Goal: Find specific page/section: Find specific page/section

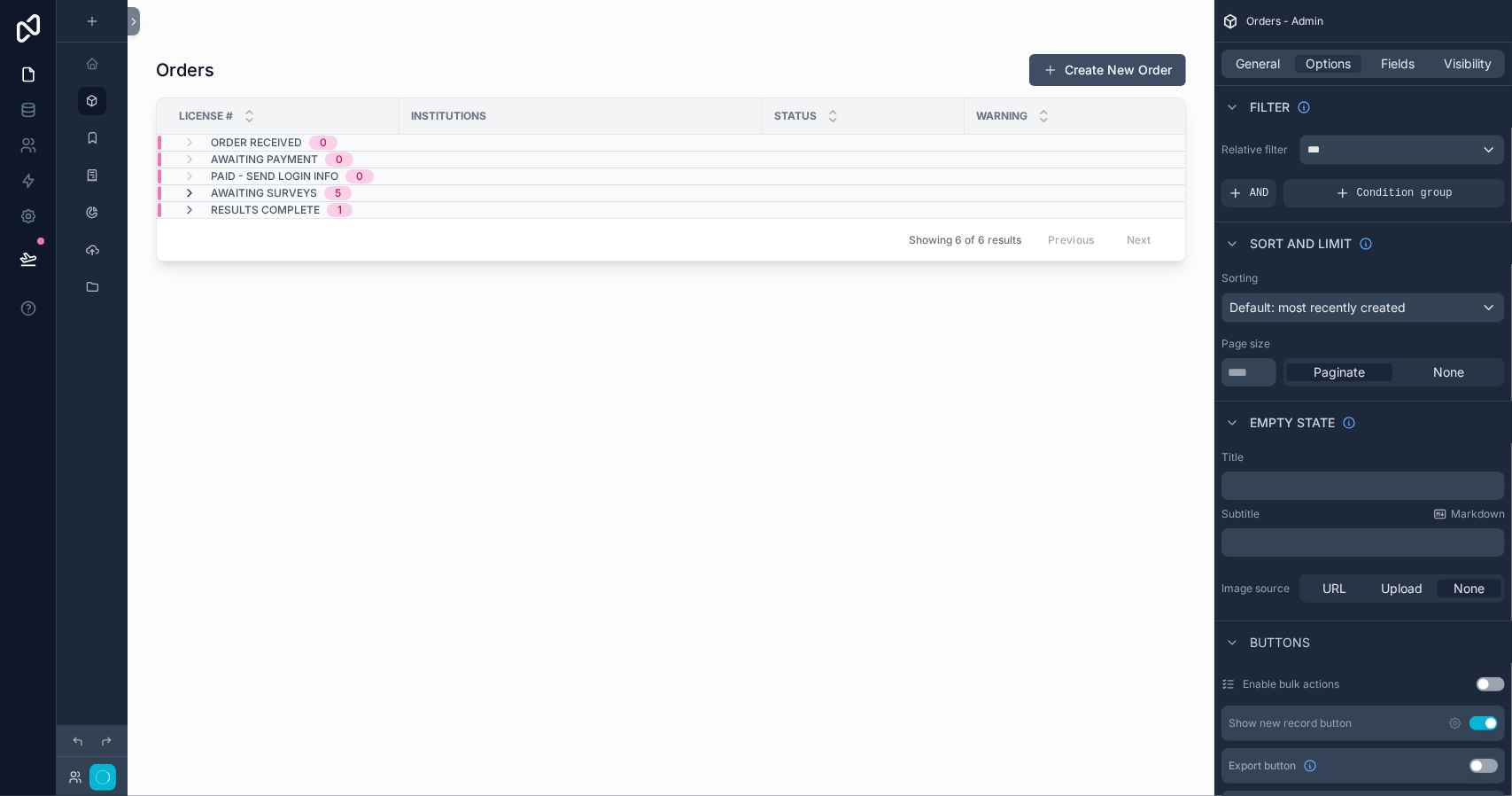
click at [190, 193] on icon "scrollable content" at bounding box center [190, 193] width 14 height 14
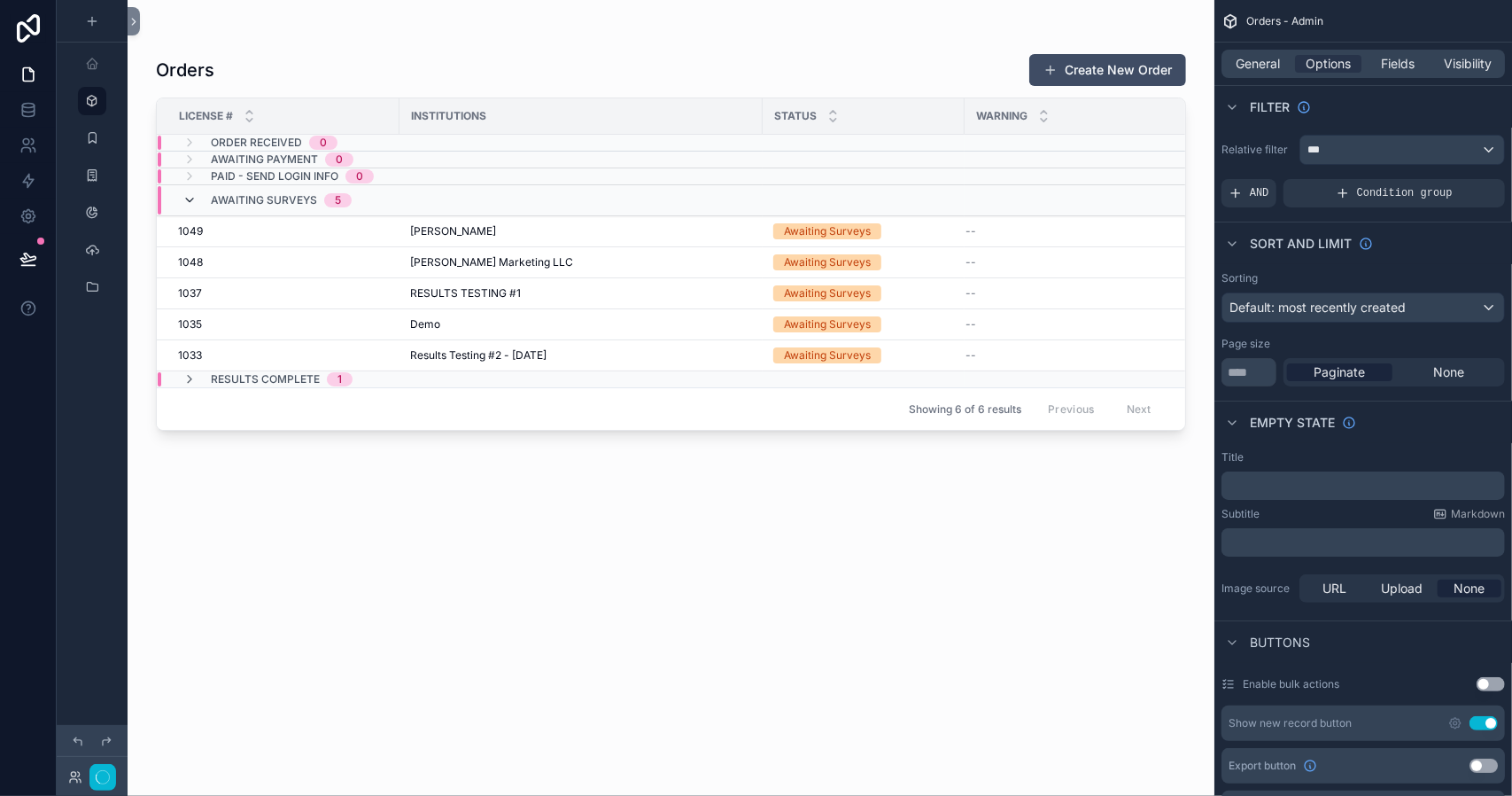
click at [190, 200] on icon "scrollable content" at bounding box center [190, 200] width 14 height 14
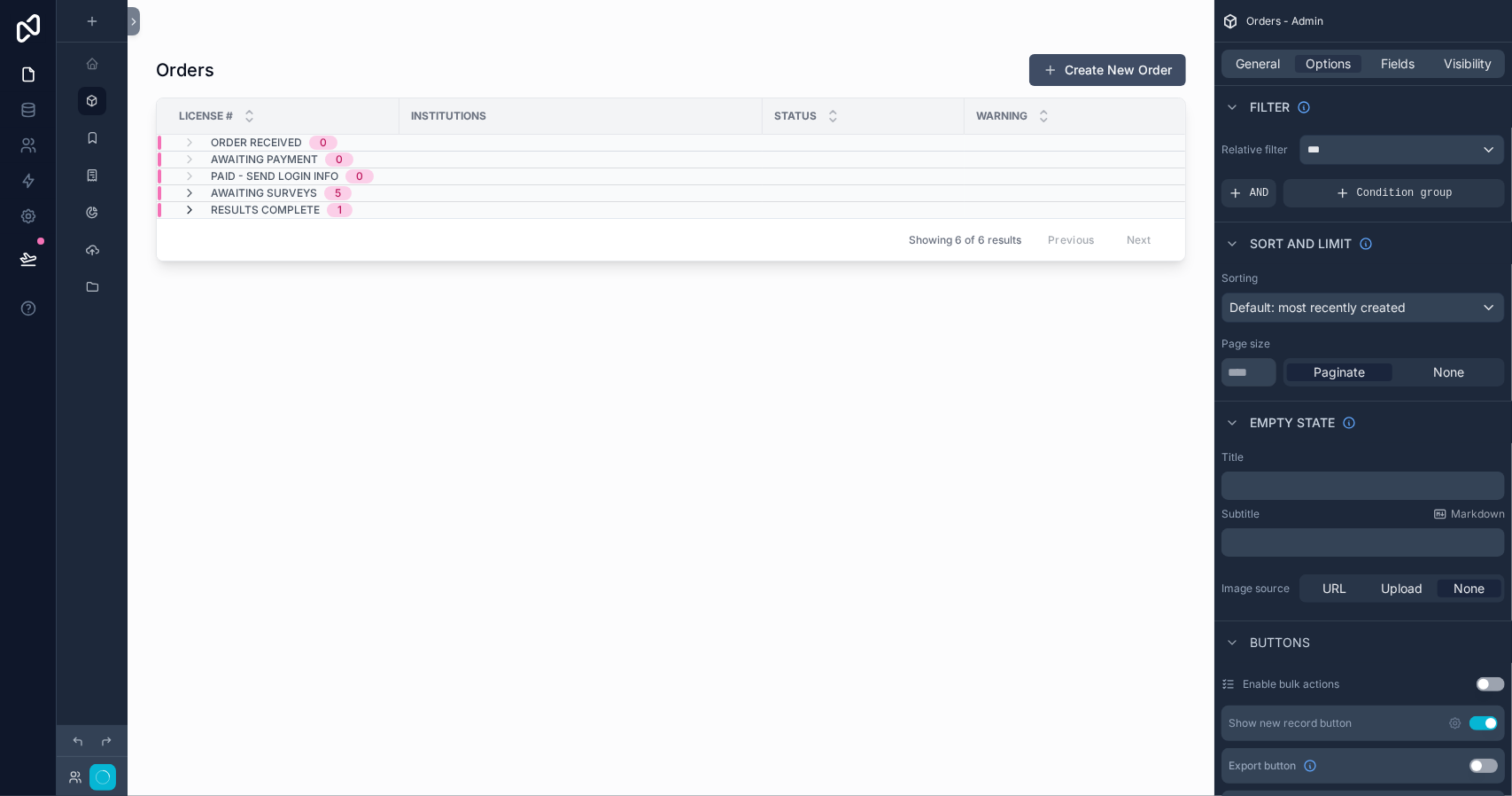
click at [188, 208] on icon "scrollable content" at bounding box center [190, 210] width 14 height 14
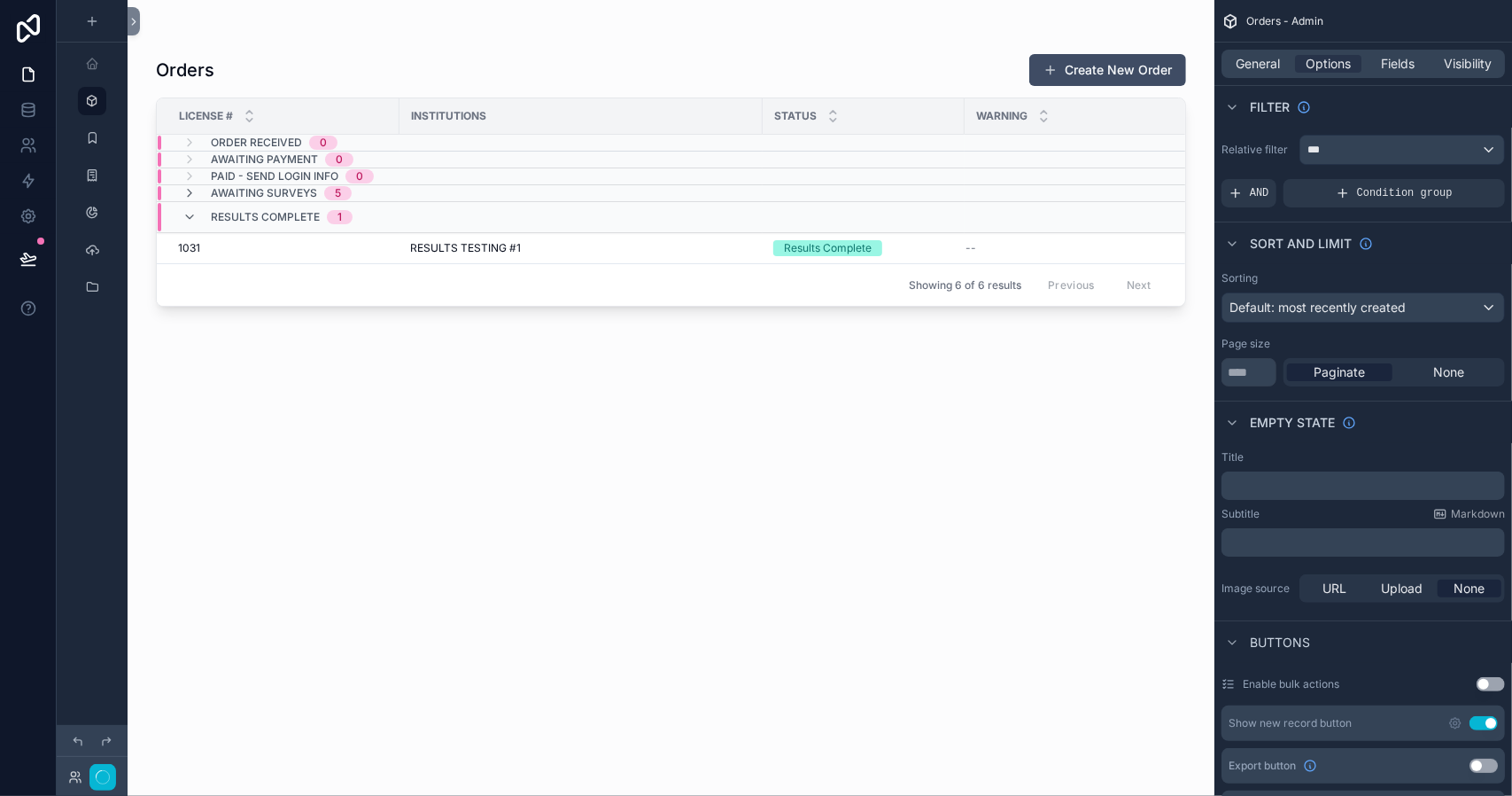
click at [188, 208] on div "Results Complete 1" at bounding box center [268, 217] width 170 height 29
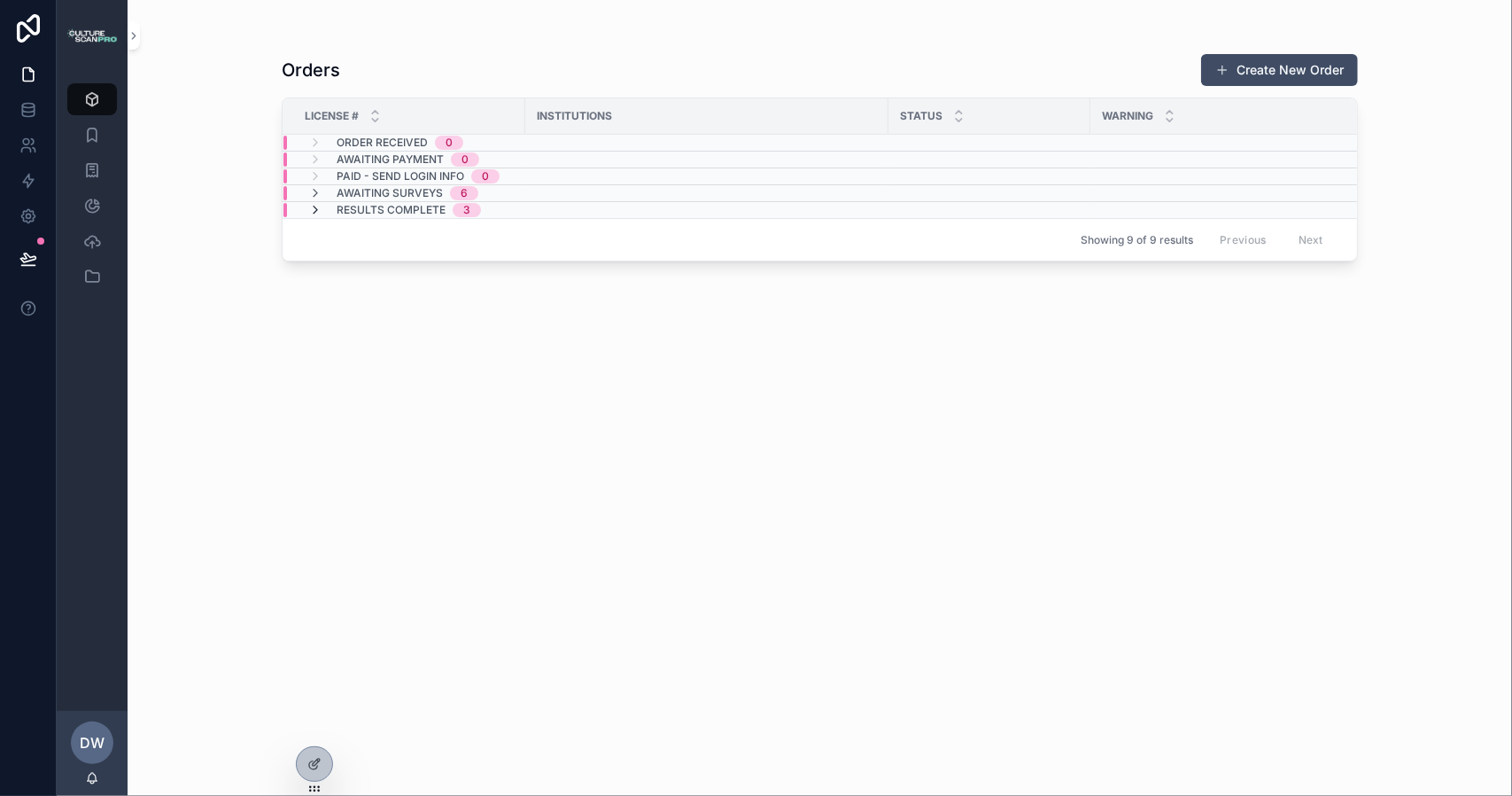
click at [314, 209] on icon "scrollable content" at bounding box center [315, 210] width 14 height 14
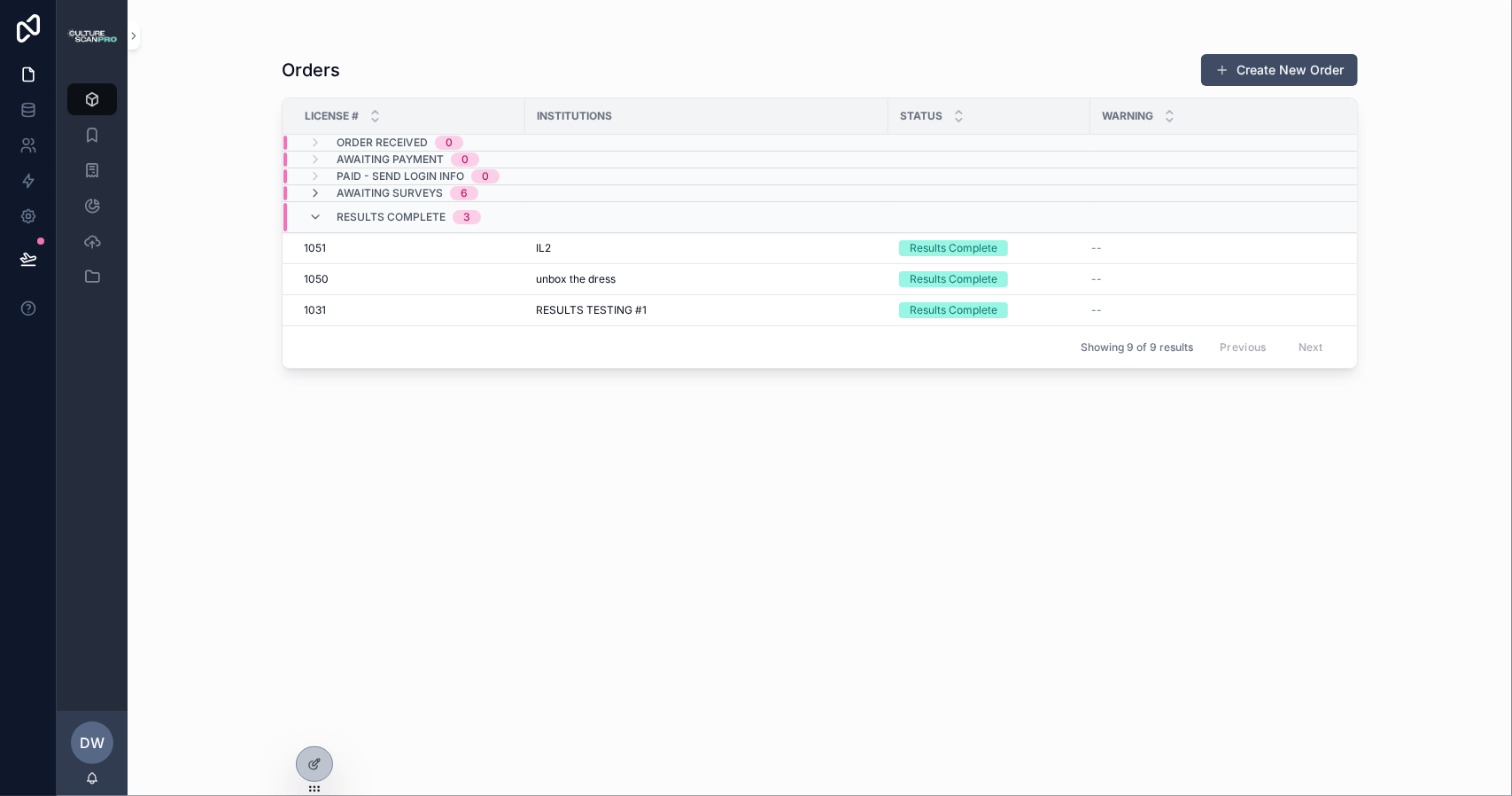
click at [314, 210] on icon "scrollable content" at bounding box center [315, 217] width 14 height 14
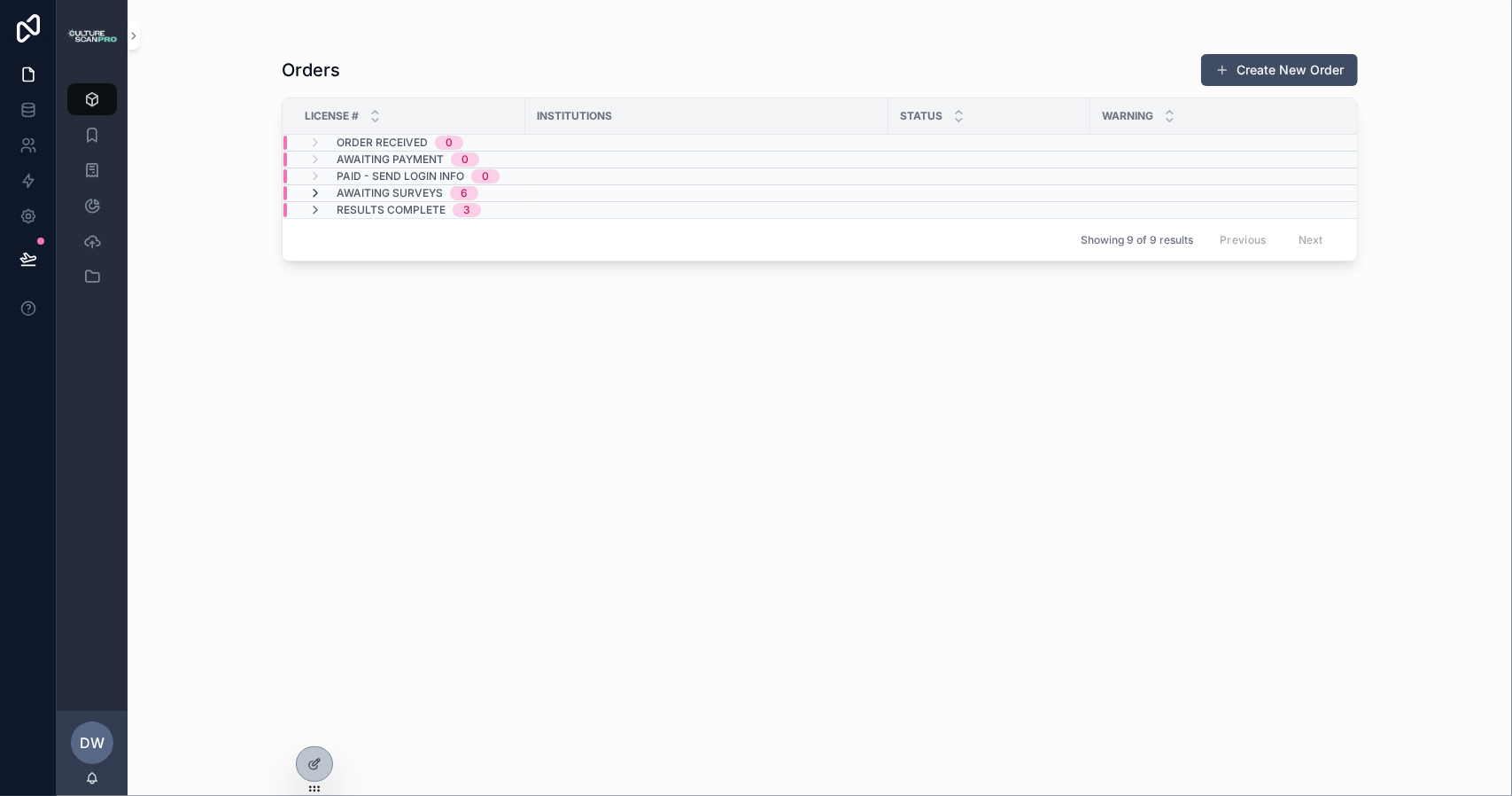
click at [317, 191] on icon "scrollable content" at bounding box center [315, 193] width 14 height 14
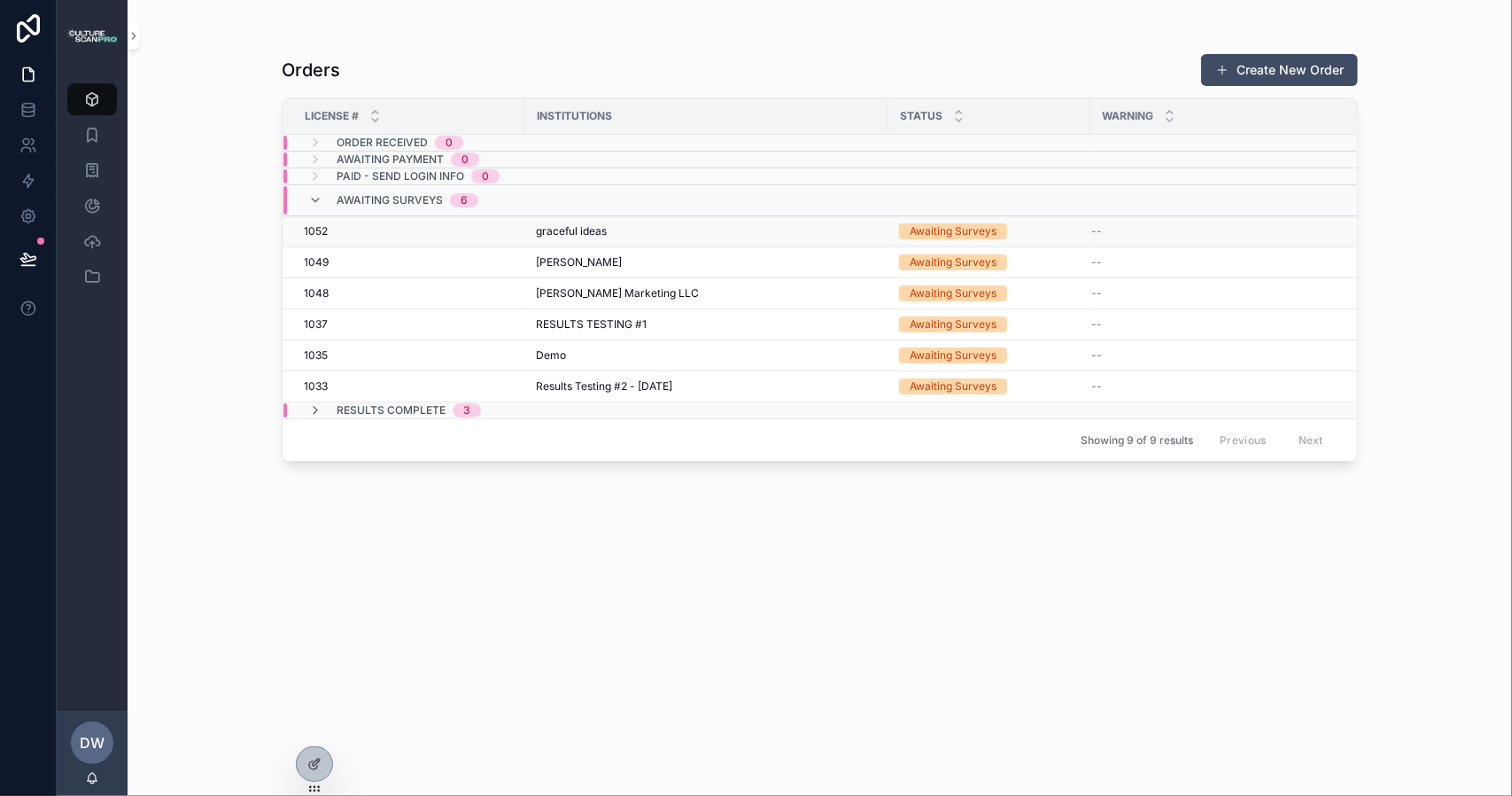
click at [411, 239] on td "1052 1052" at bounding box center [404, 231] width 243 height 31
click at [357, 234] on div "1052 1052" at bounding box center [409, 231] width 210 height 14
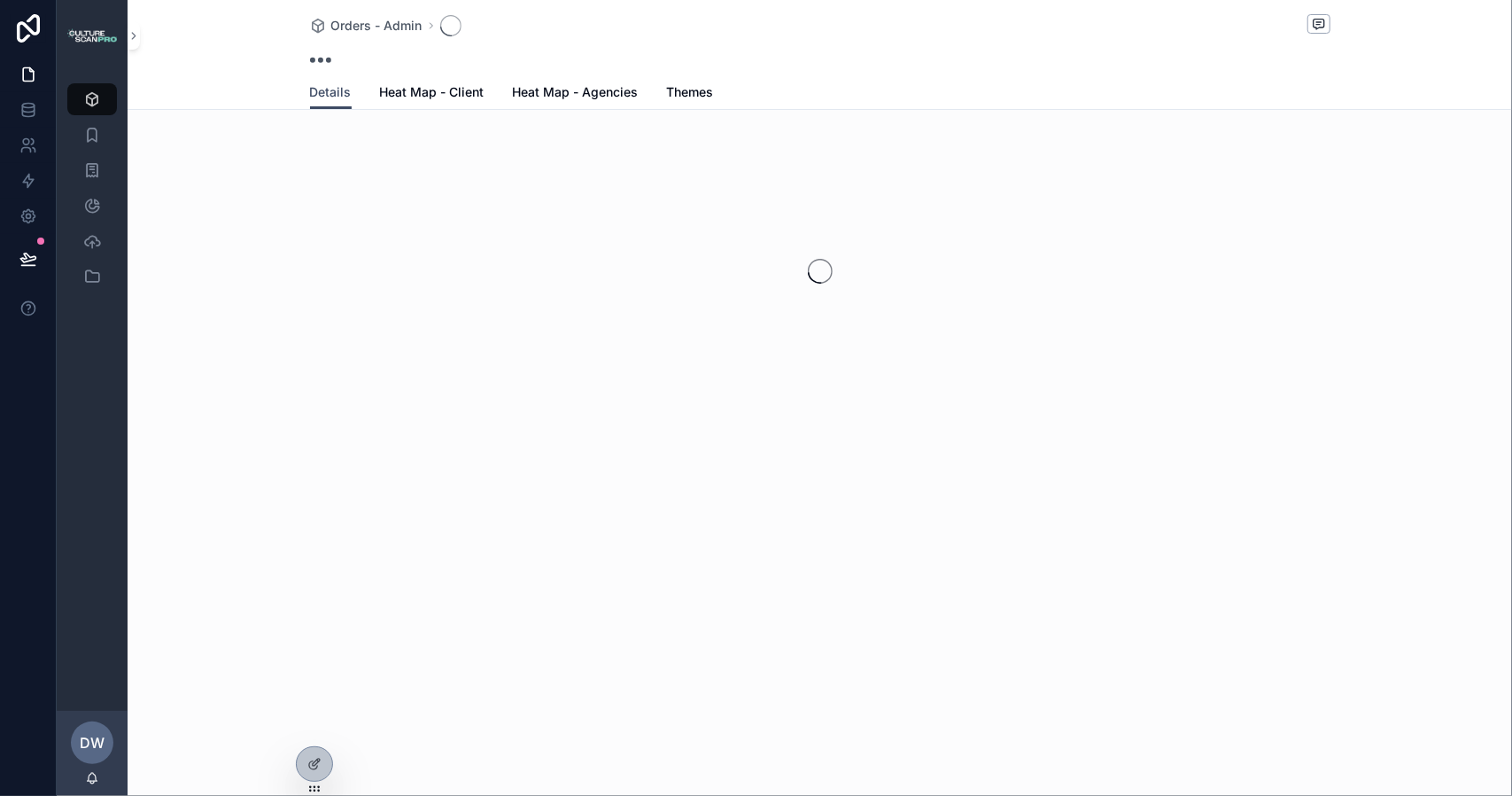
click at [357, 234] on div "scrollable content" at bounding box center [819, 271] width 1385 height 280
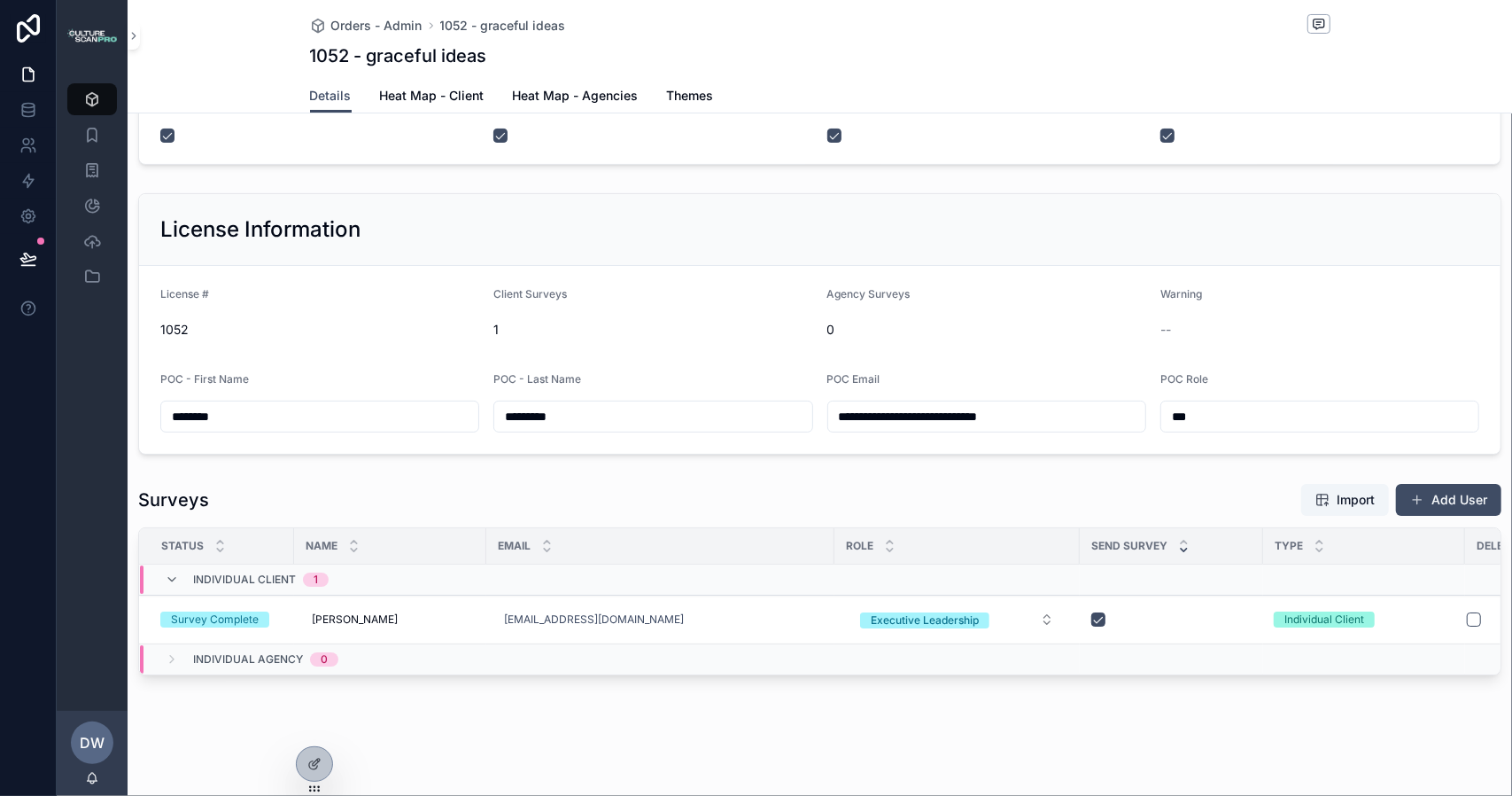
scroll to position [150, 0]
click at [679, 99] on span "Themes" at bounding box center [691, 96] width 47 height 18
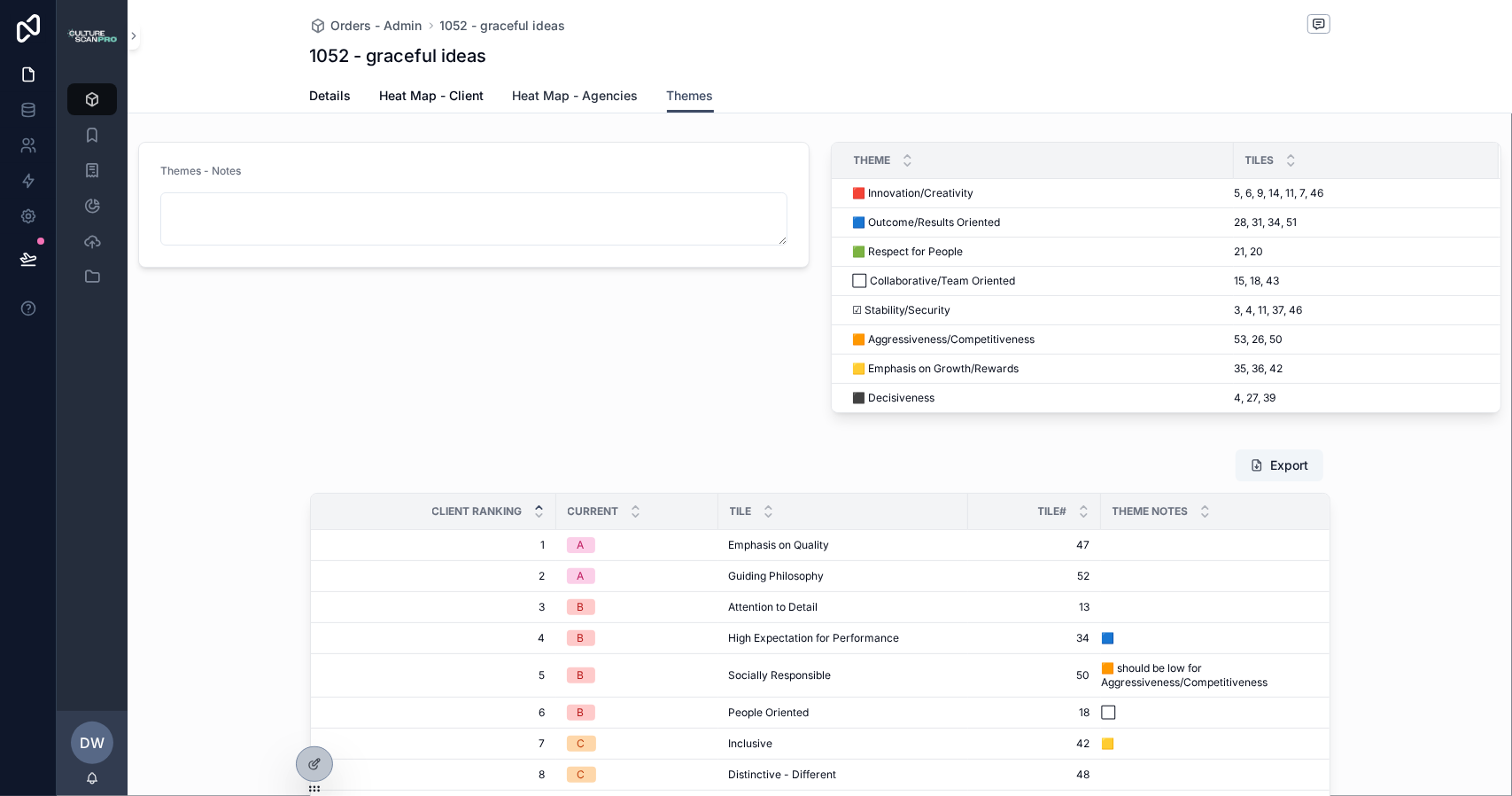
click at [592, 99] on span "Heat Map - Agencies" at bounding box center [575, 96] width 126 height 18
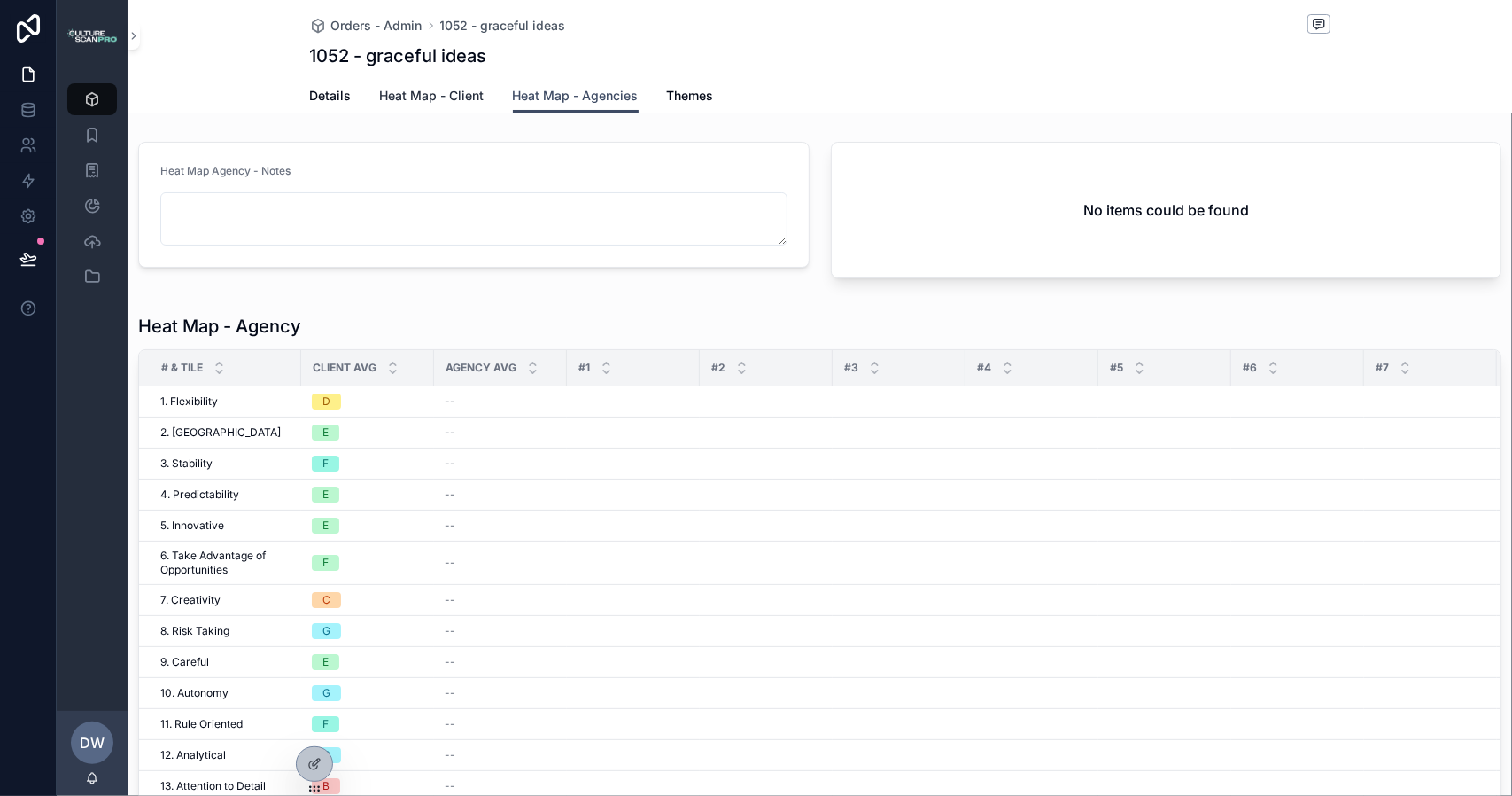
click at [423, 97] on span "Heat Map - Client" at bounding box center [433, 96] width 105 height 18
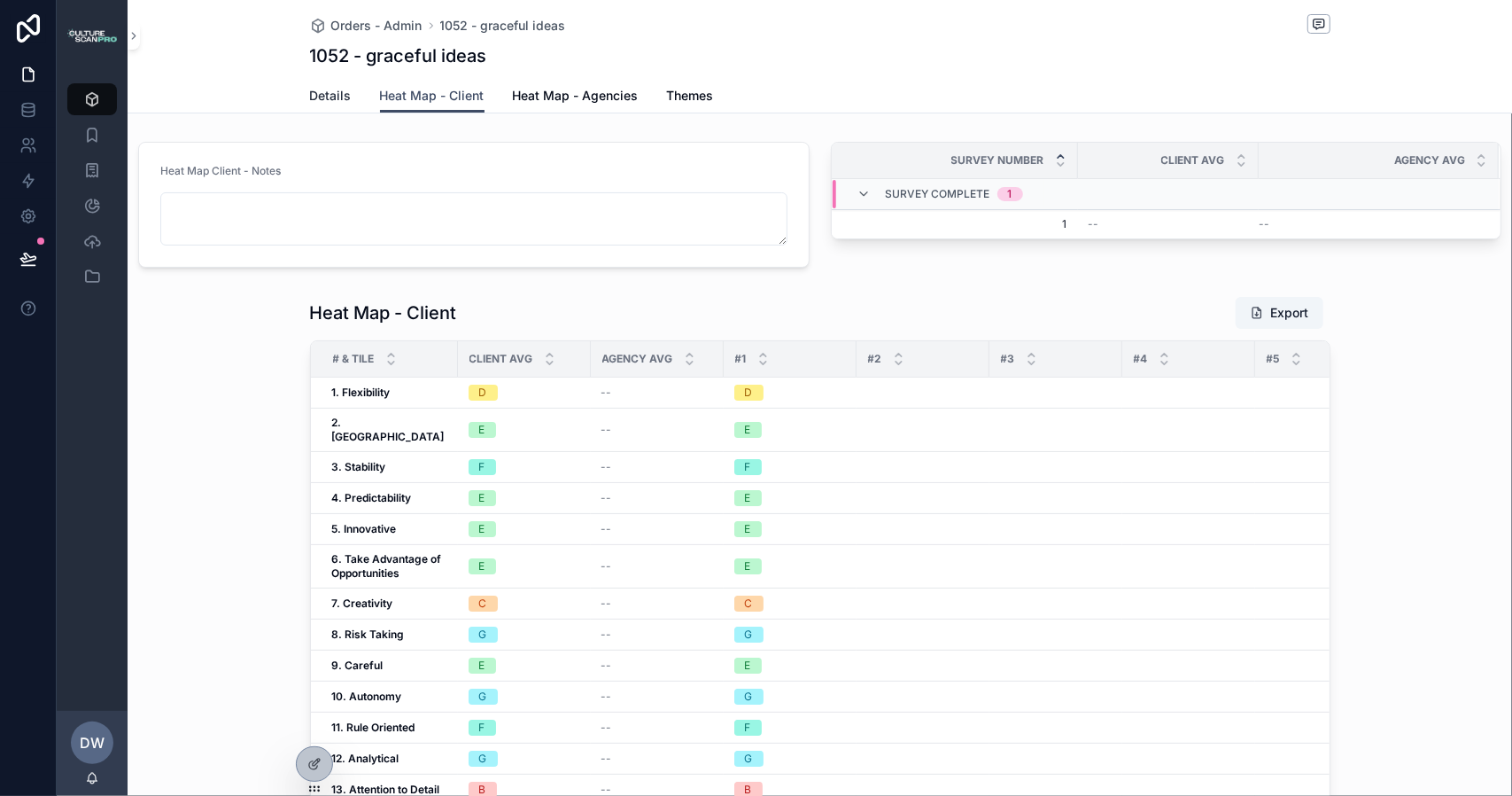
click at [315, 90] on span "Details" at bounding box center [331, 96] width 42 height 18
